Goal: Task Accomplishment & Management: Manage account settings

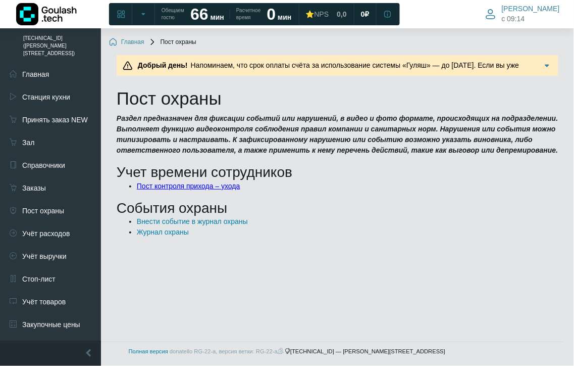
click at [191, 185] on link "Пост контроля прихода – ухода" at bounding box center [189, 186] width 104 height 8
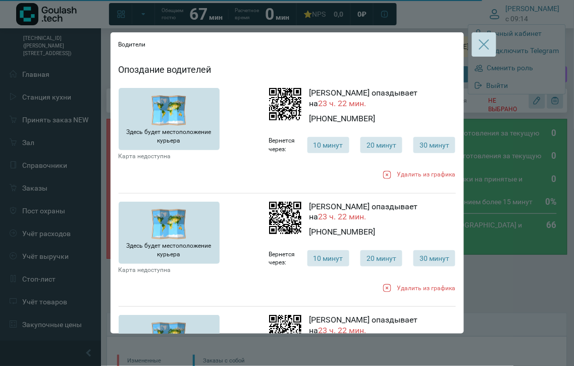
click at [478, 46] on icon "button" at bounding box center [484, 44] width 12 height 12
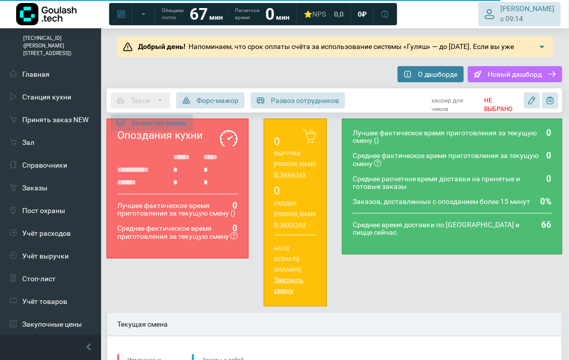
click at [528, 14] on span "Опалева Валерия c 09:14" at bounding box center [528, 14] width 54 height 20
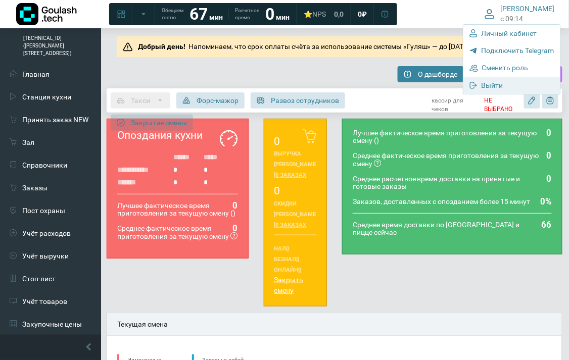
click at [487, 83] on span "Выйти" at bounding box center [492, 85] width 22 height 9
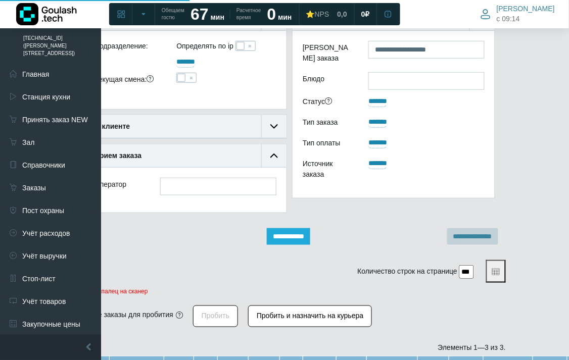
scroll to position [126, 47]
